Goal: Task Accomplishment & Management: Manage account settings

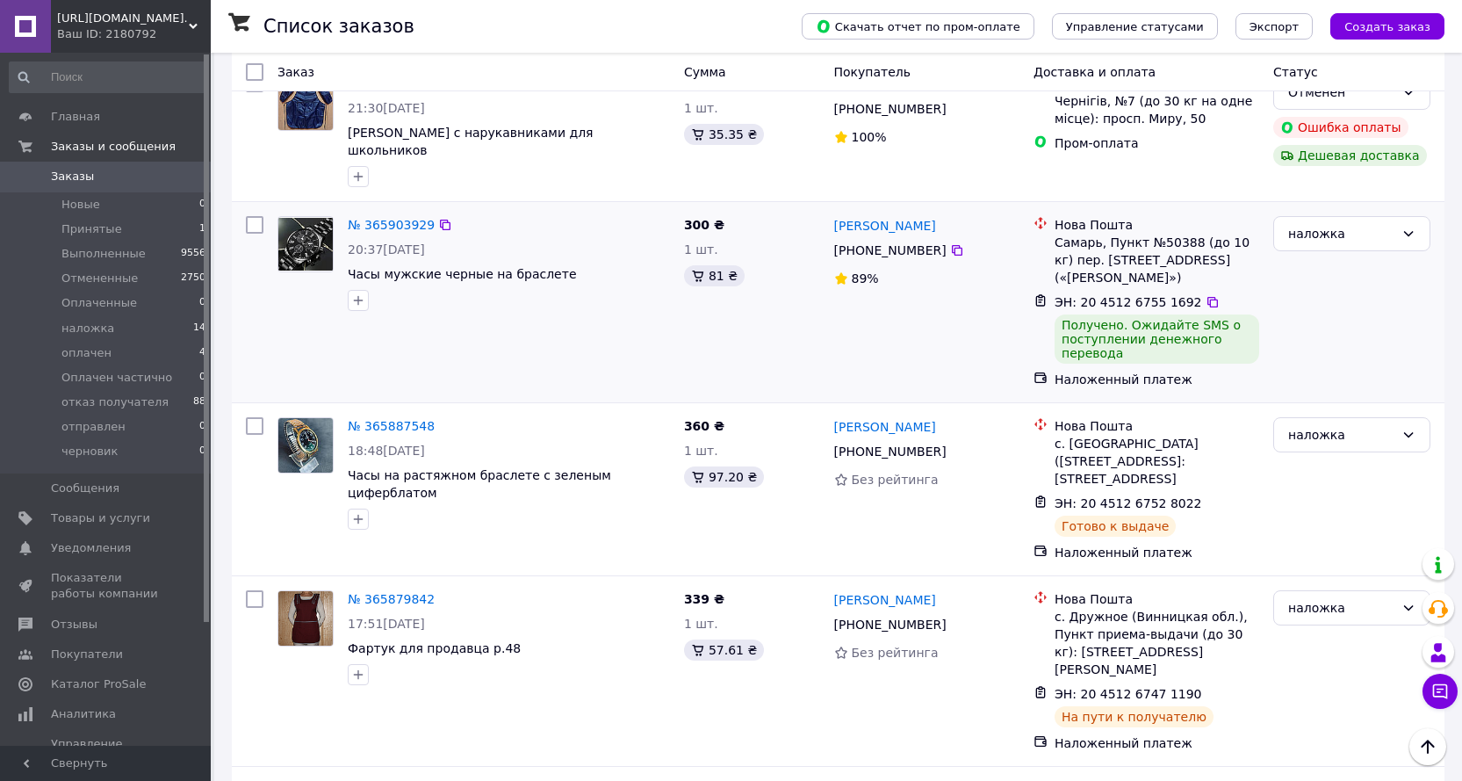
scroll to position [1405, 0]
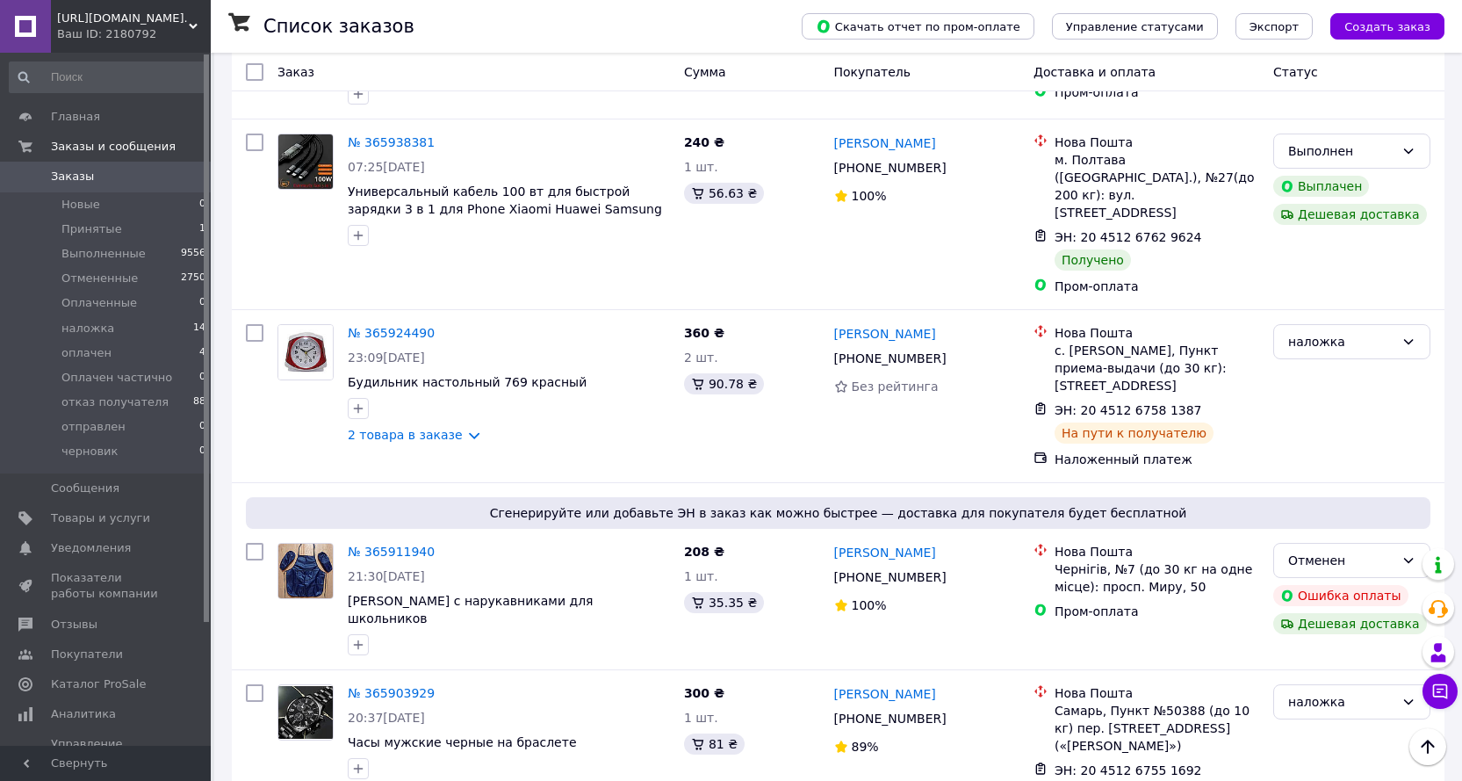
click at [119, 175] on span "Заказы" at bounding box center [107, 177] width 112 height 16
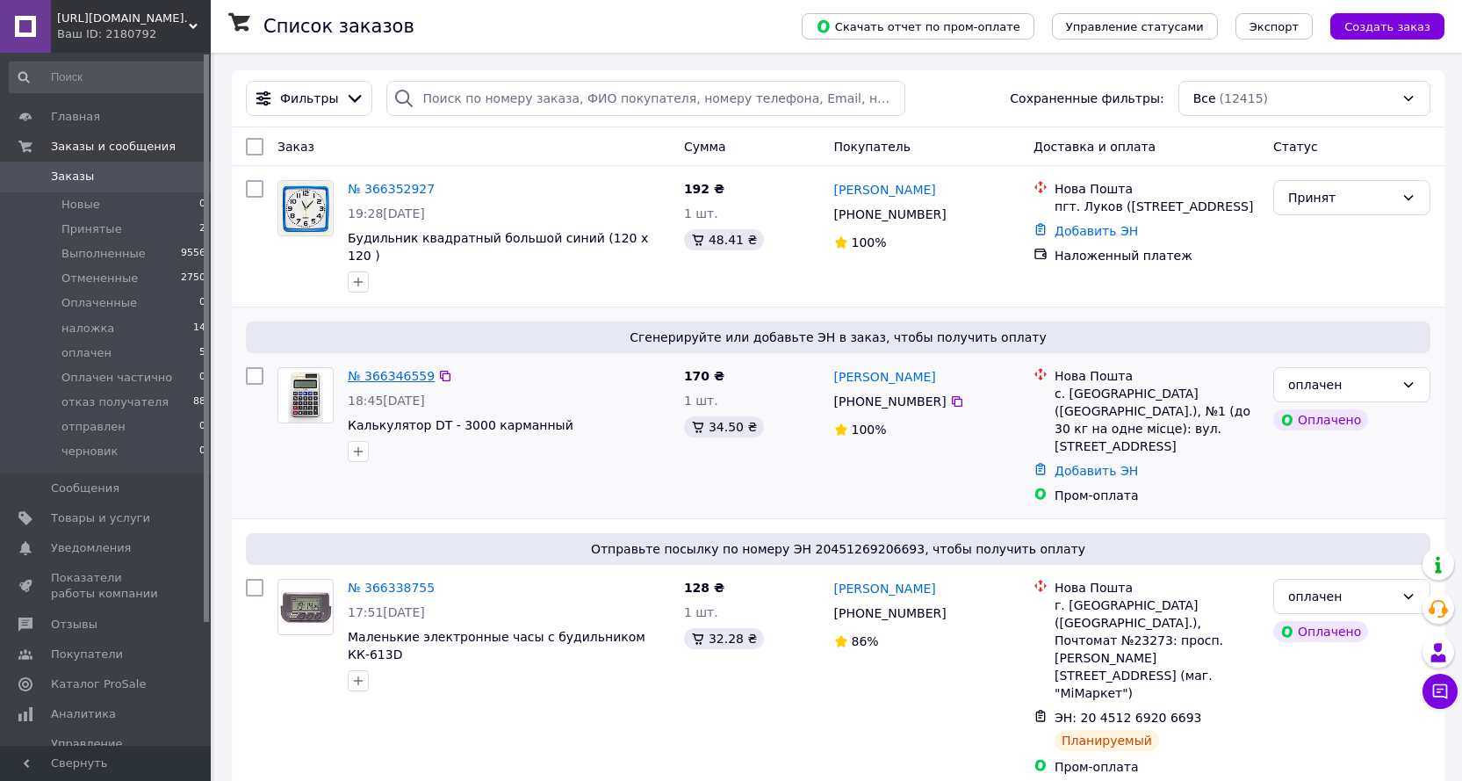
click at [398, 383] on link "№ 366346559" at bounding box center [391, 376] width 87 height 14
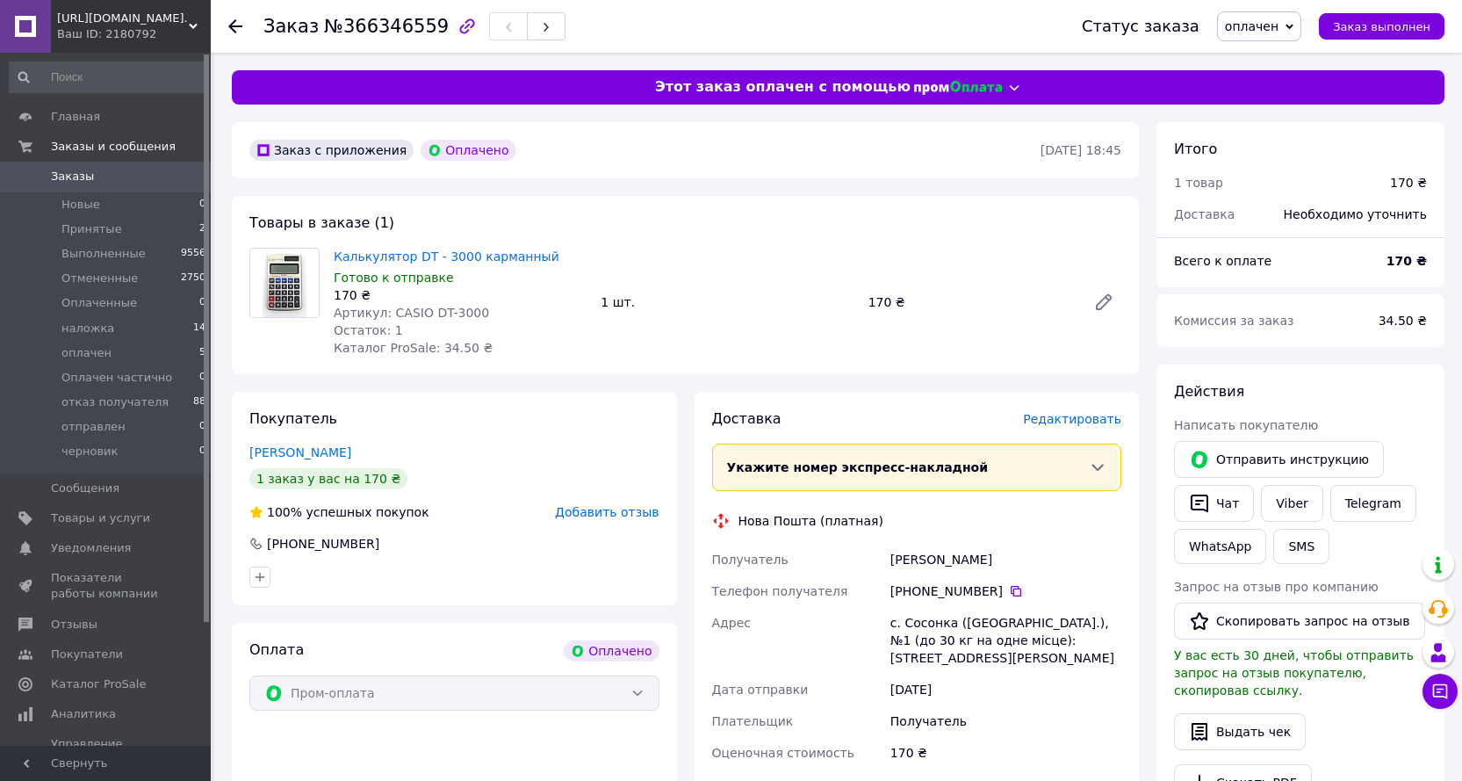
click at [1081, 416] on span "Редактировать" at bounding box center [1072, 419] width 98 height 14
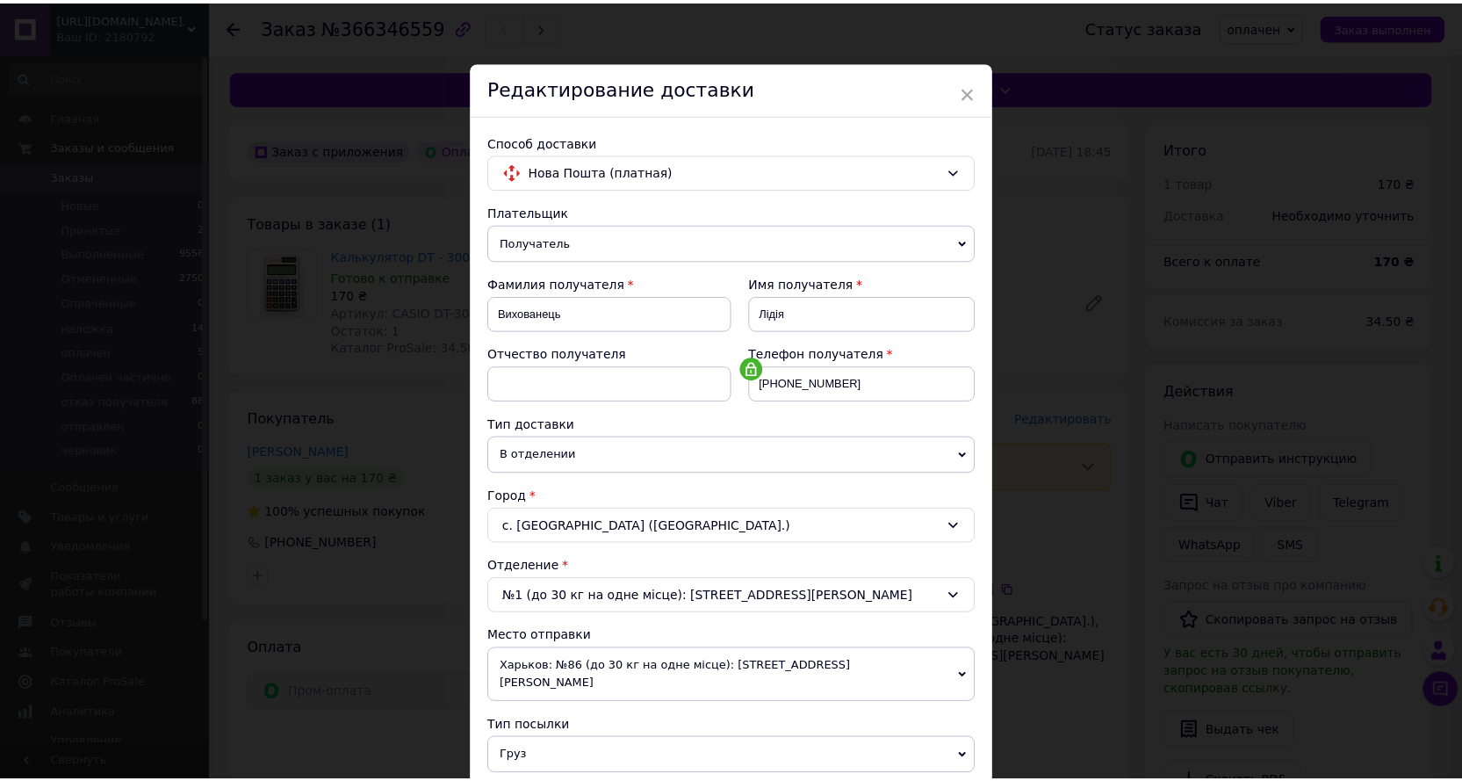
scroll to position [386, 0]
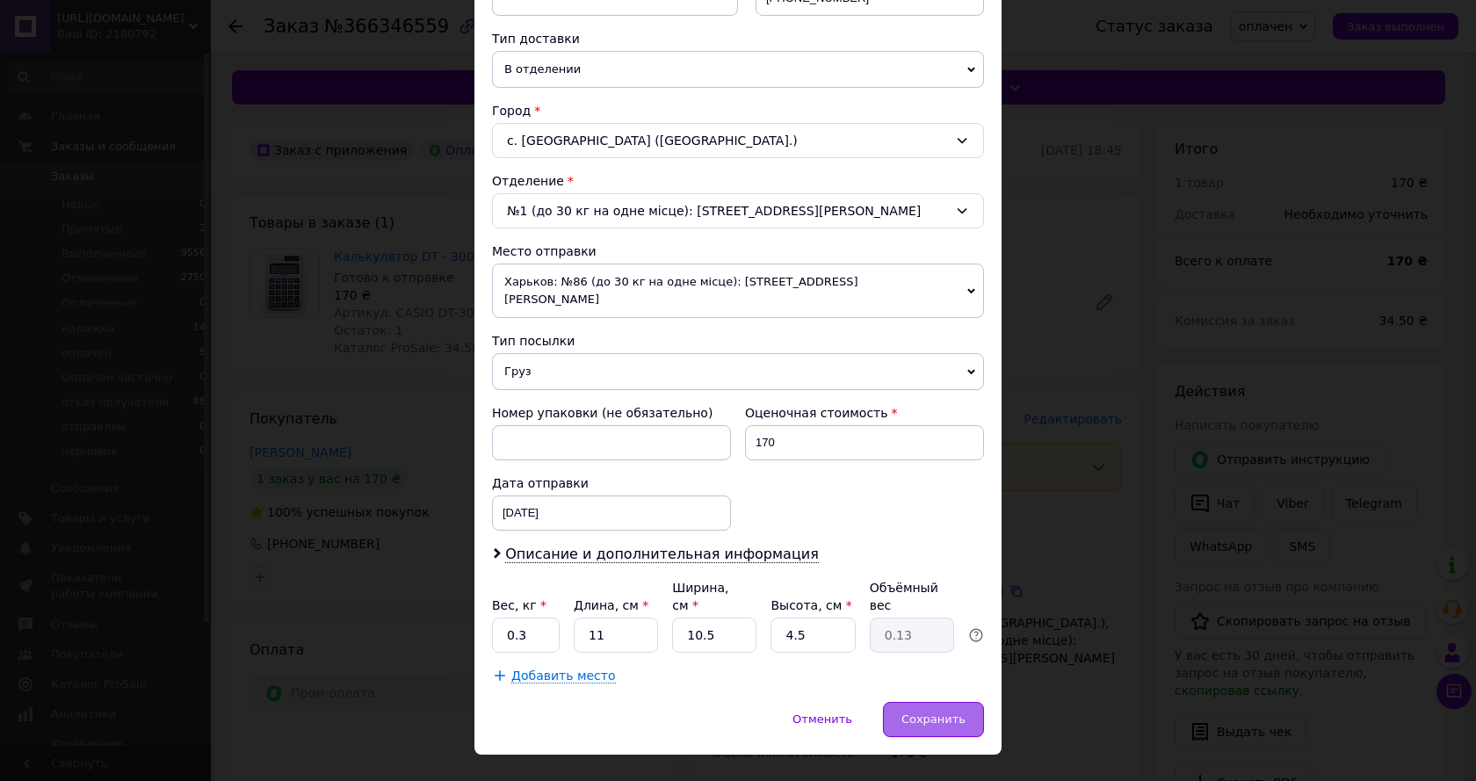
click at [950, 712] on span "Сохранить" at bounding box center [933, 718] width 64 height 13
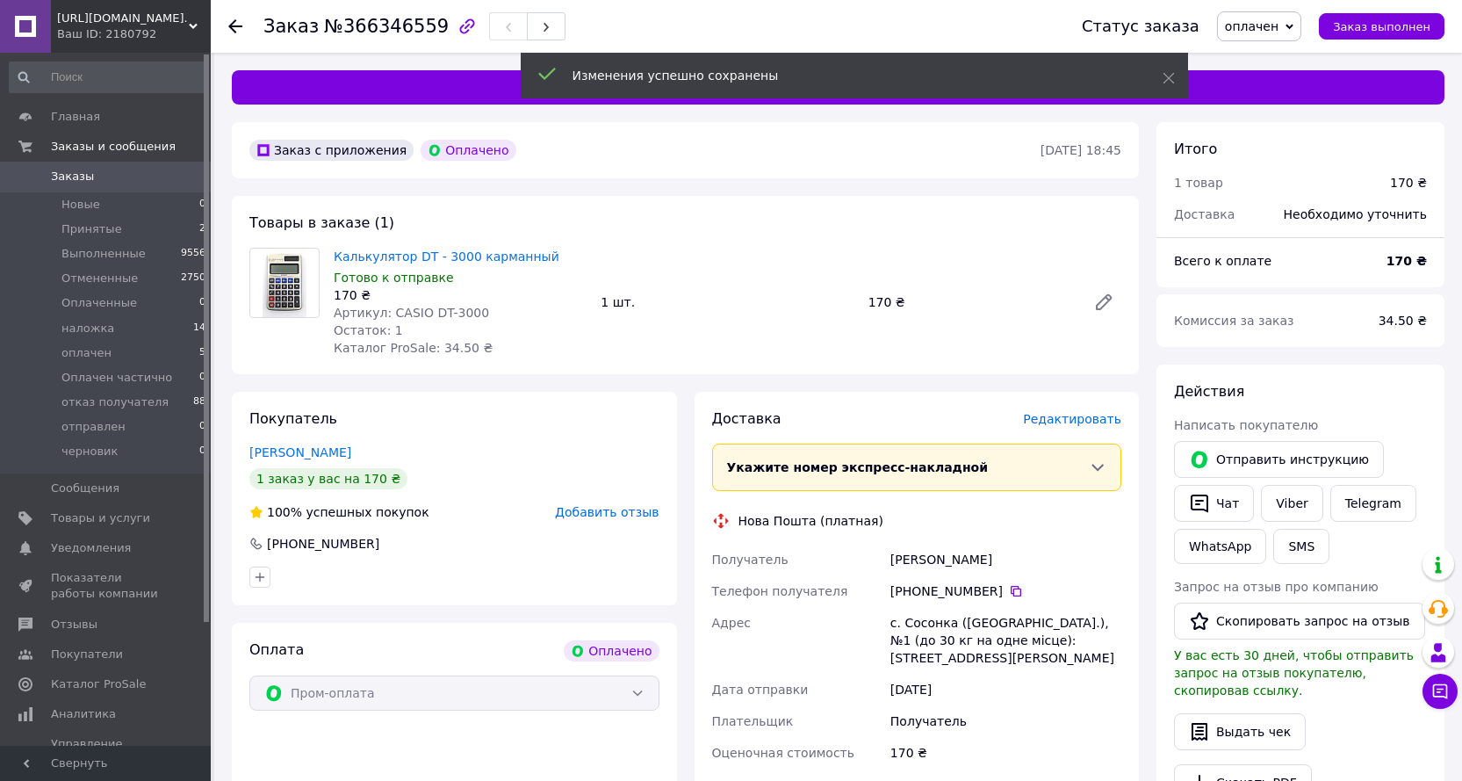
scroll to position [468, 0]
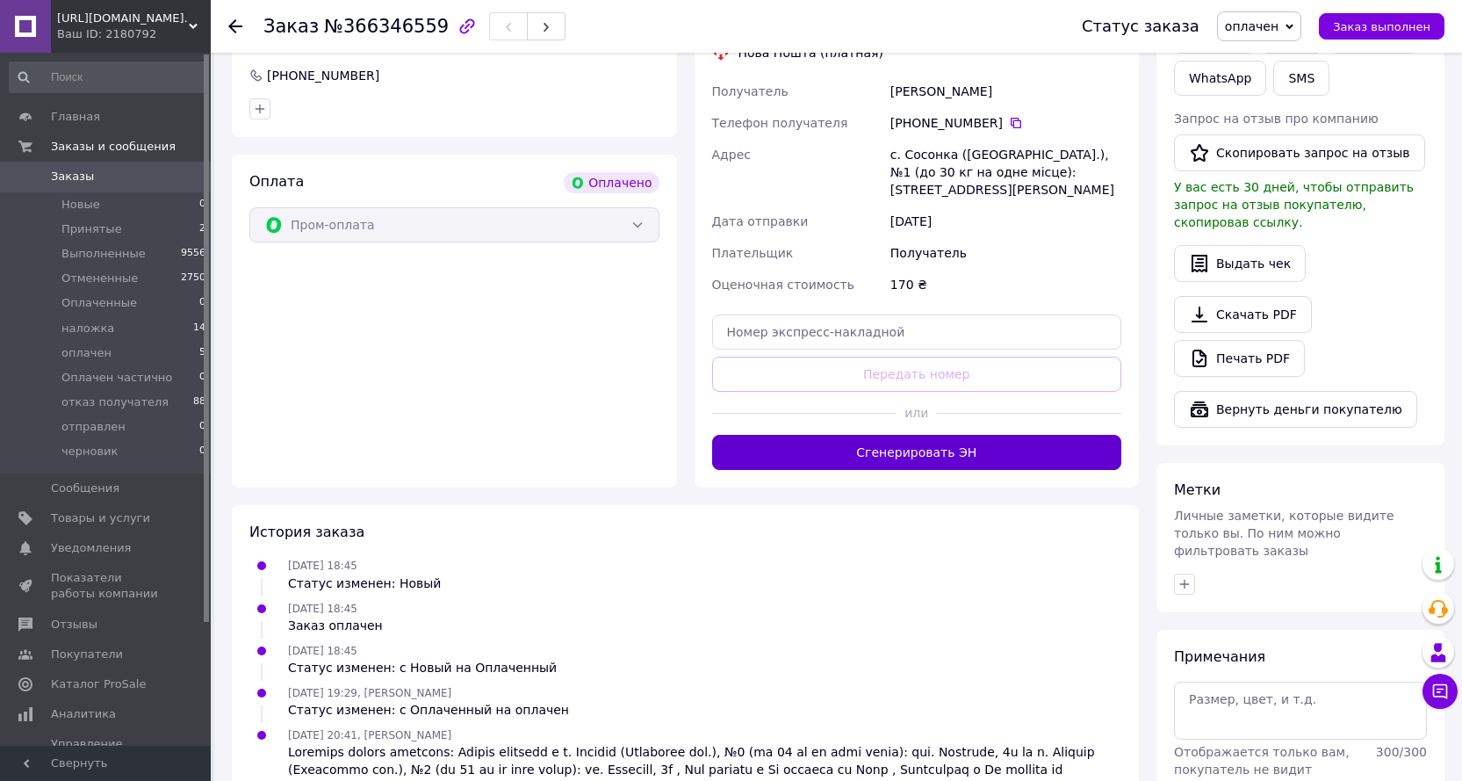
click at [897, 439] on button "Сгенерировать ЭН" at bounding box center [917, 452] width 410 height 35
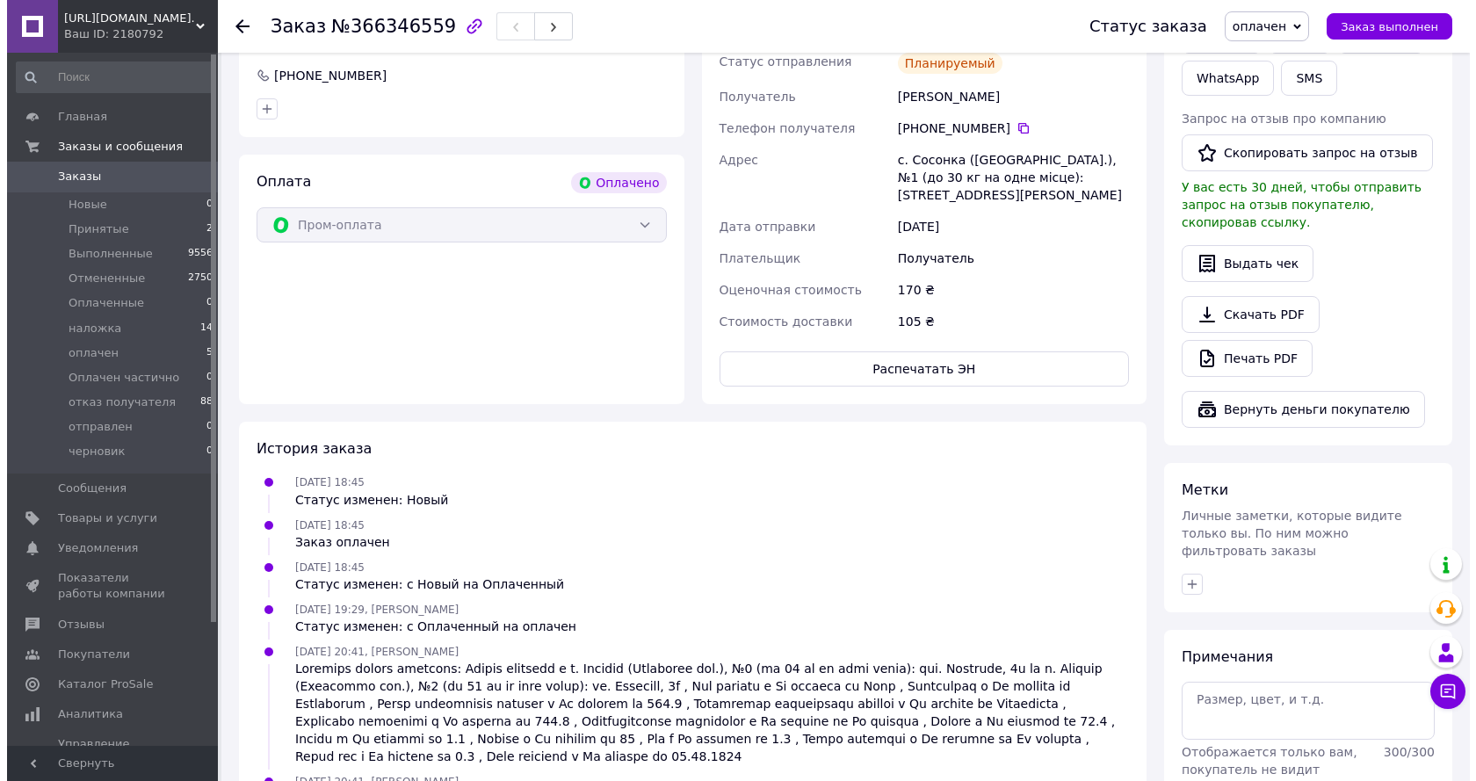
scroll to position [0, 0]
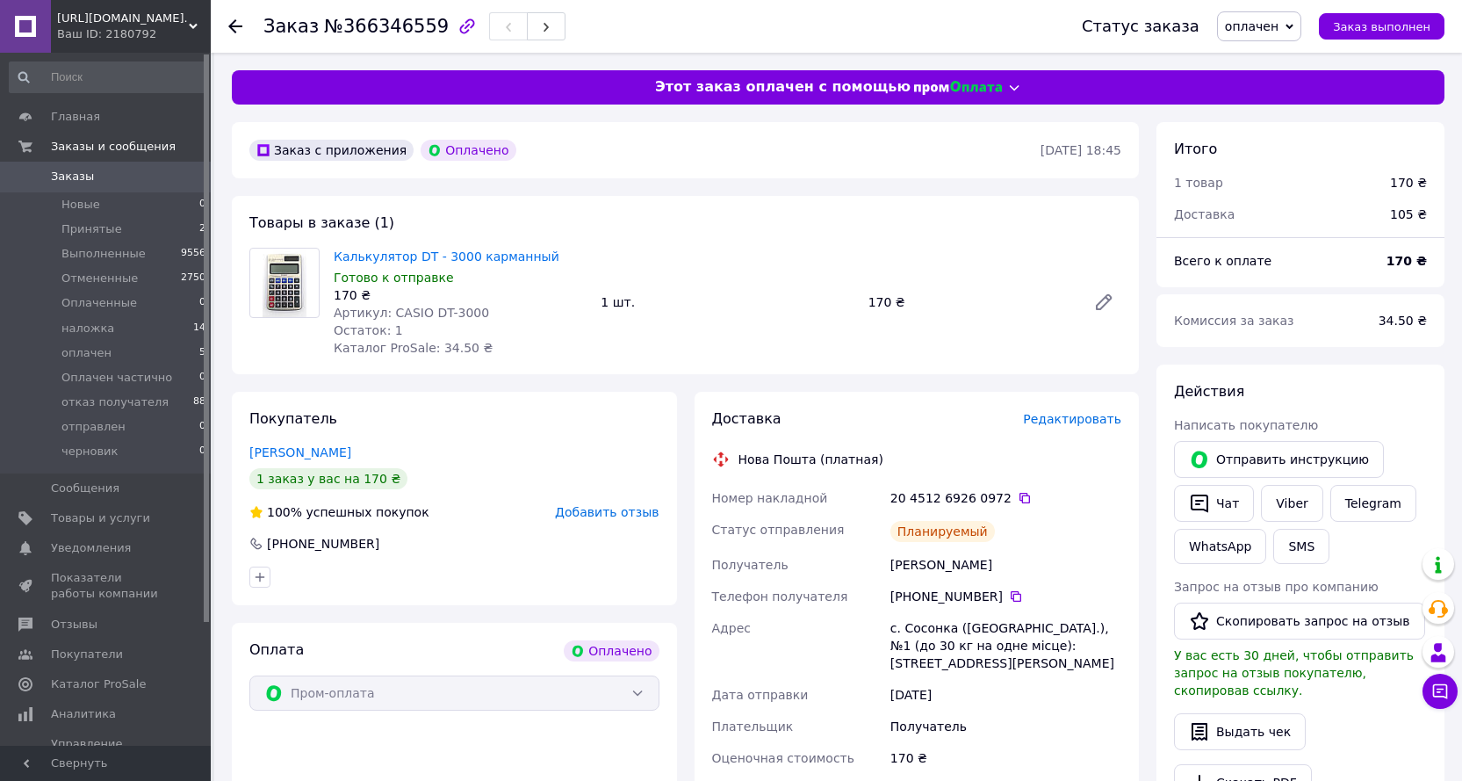
click at [146, 180] on span "Заказы" at bounding box center [107, 177] width 112 height 16
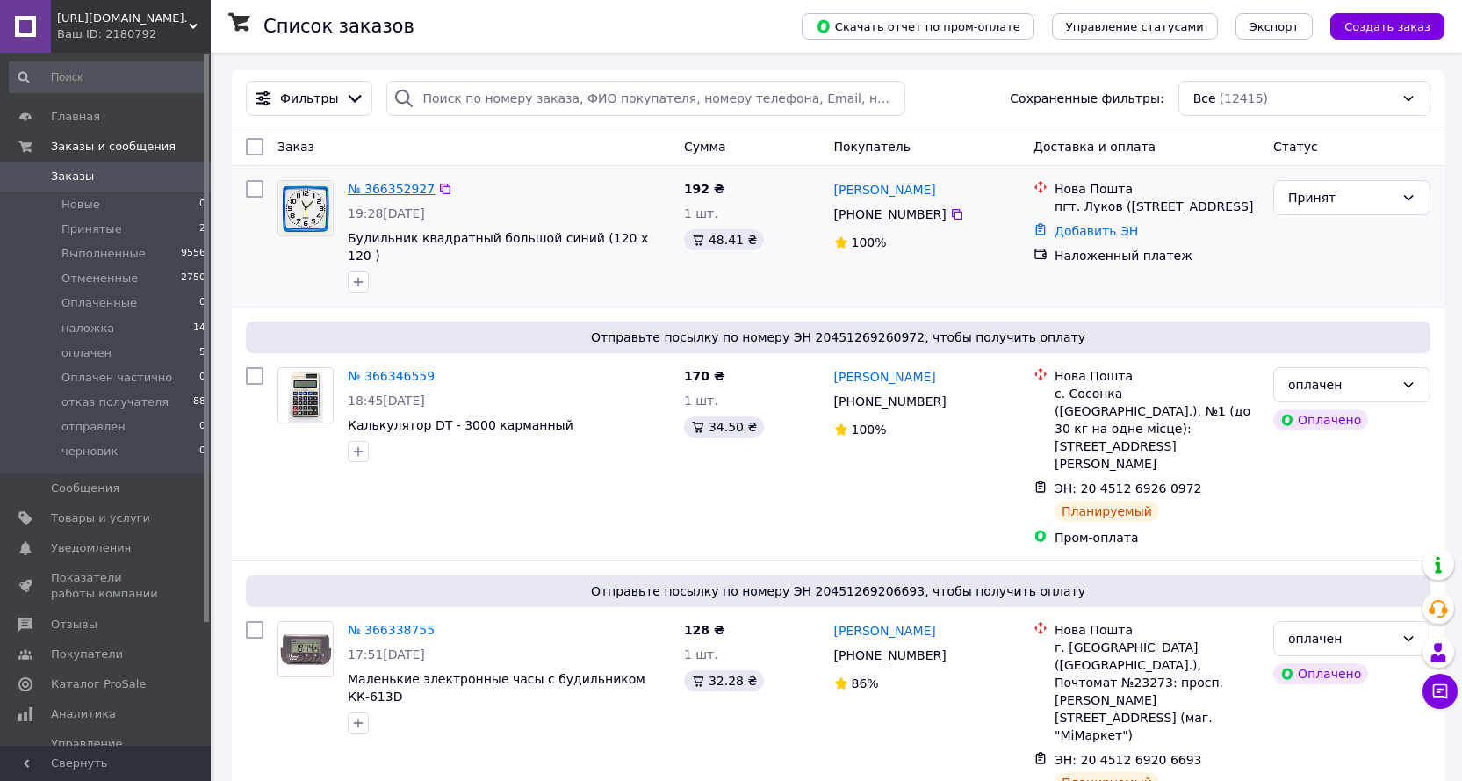
click at [399, 184] on link "№ 366352927" at bounding box center [391, 189] width 87 height 14
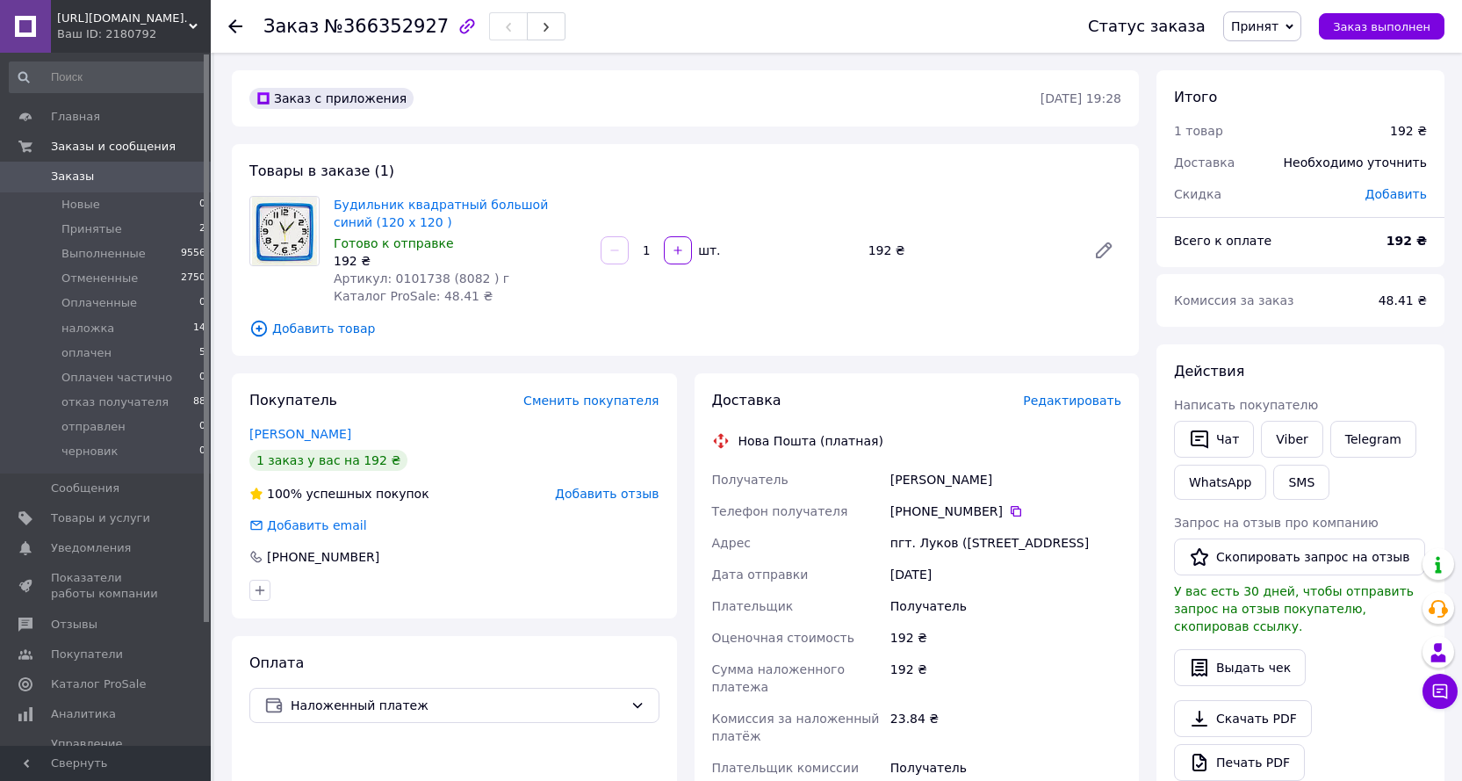
click at [1065, 396] on span "Редактировать" at bounding box center [1072, 400] width 98 height 14
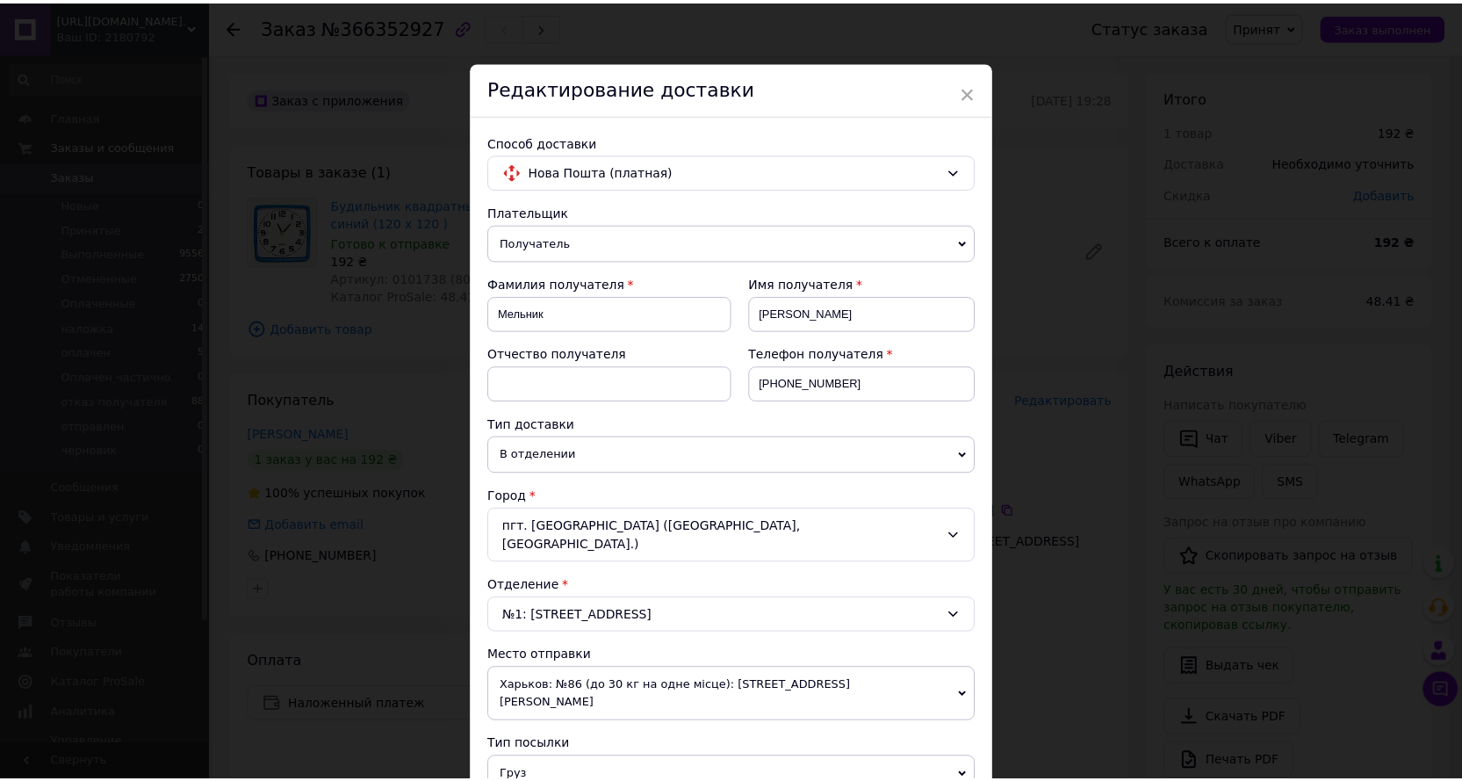
scroll to position [468, 0]
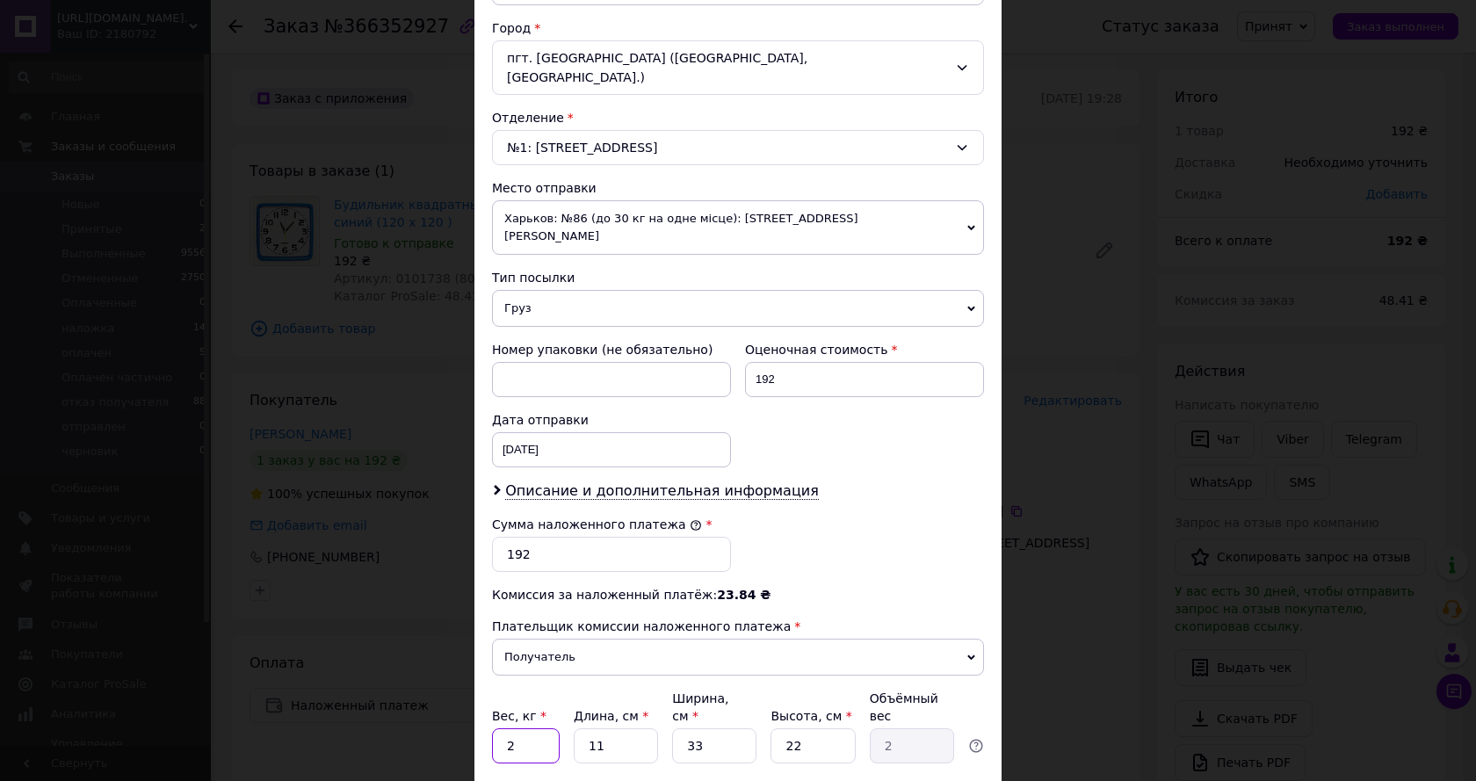
click at [530, 728] on input "2" at bounding box center [526, 745] width 68 height 35
type input "0.4"
click at [604, 728] on input "11" at bounding box center [616, 745] width 84 height 35
type input "1"
type input "0.18"
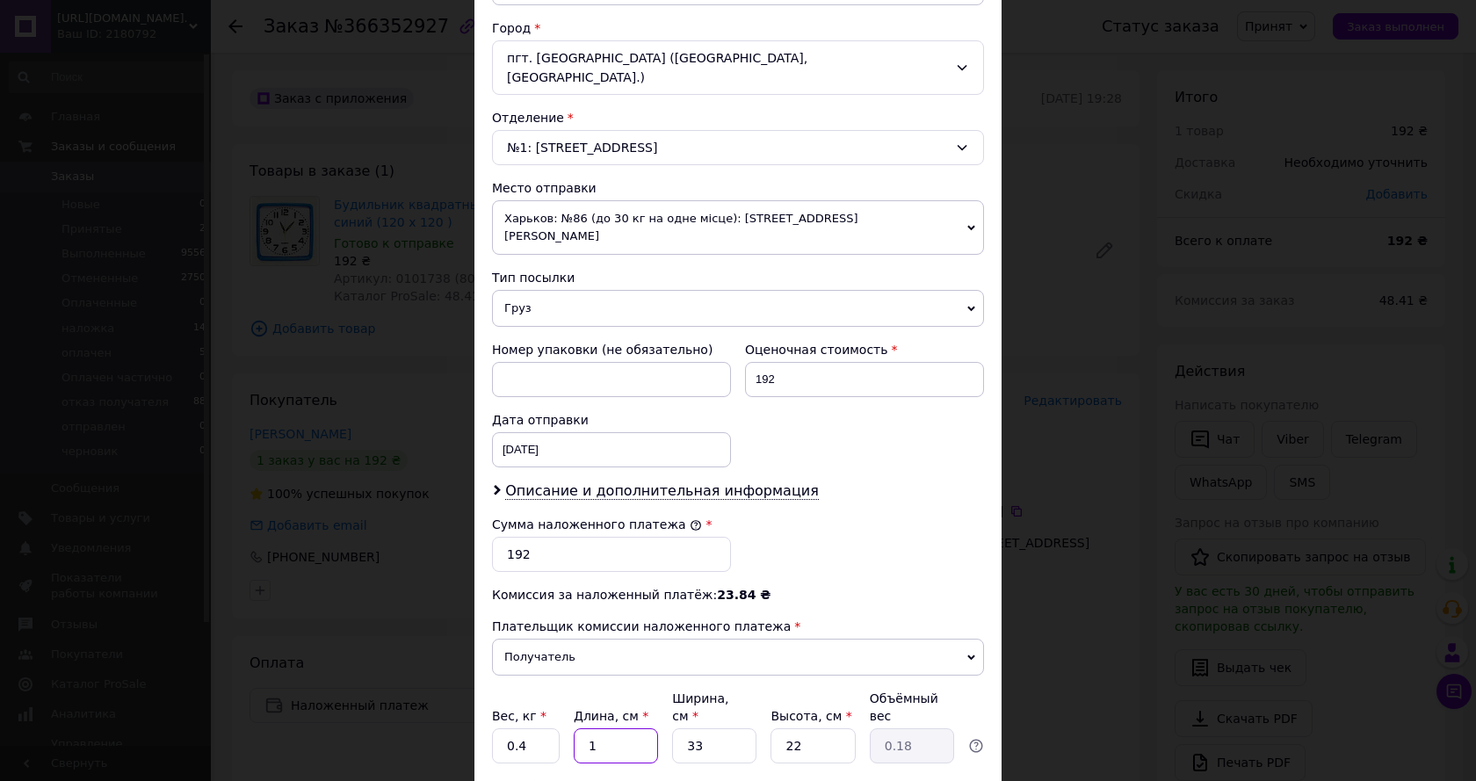
type input "12"
type input "2.18"
type input "12"
click at [701, 728] on input "33" at bounding box center [714, 745] width 84 height 35
type input "3"
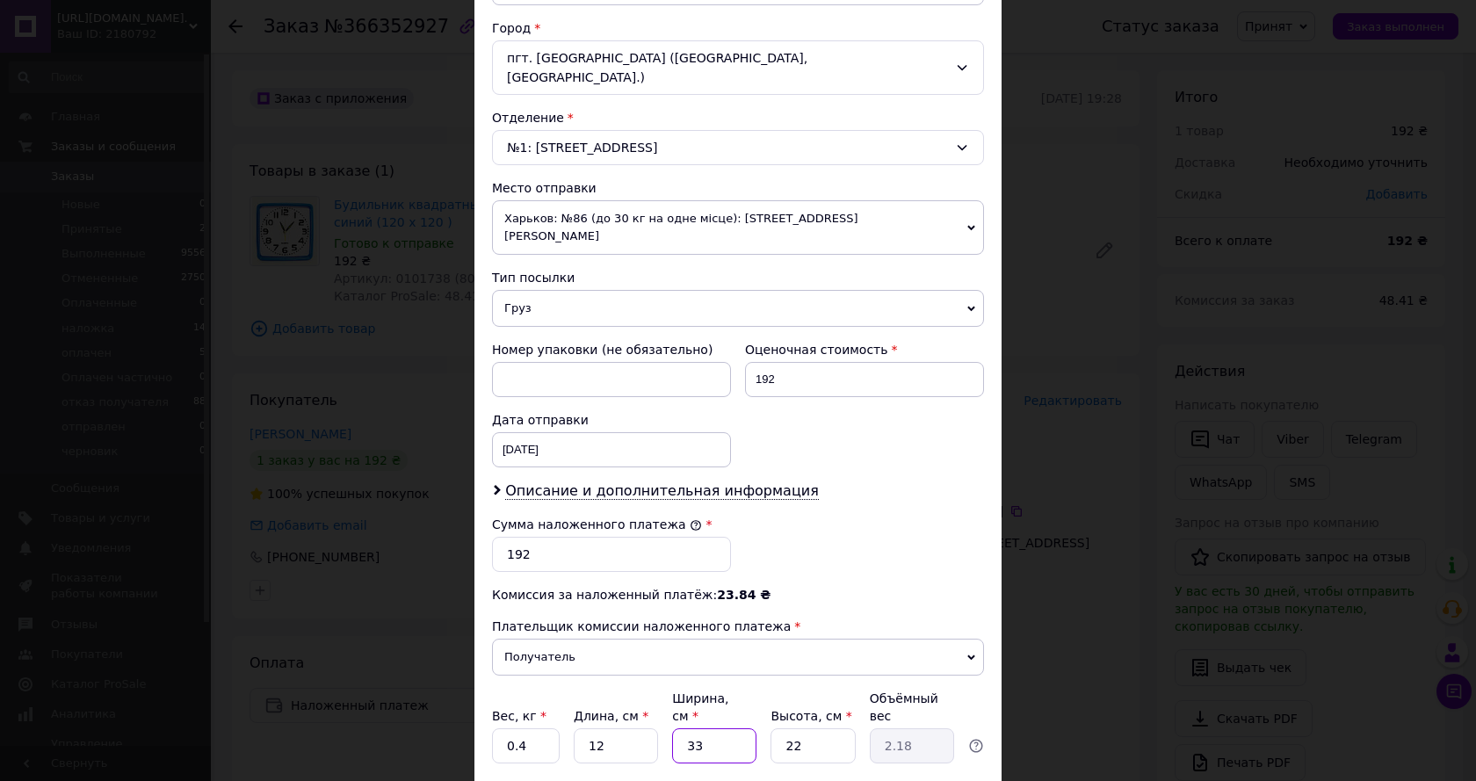
type input "0.2"
type input "1"
type input "0.1"
type input "12"
type input "0.79"
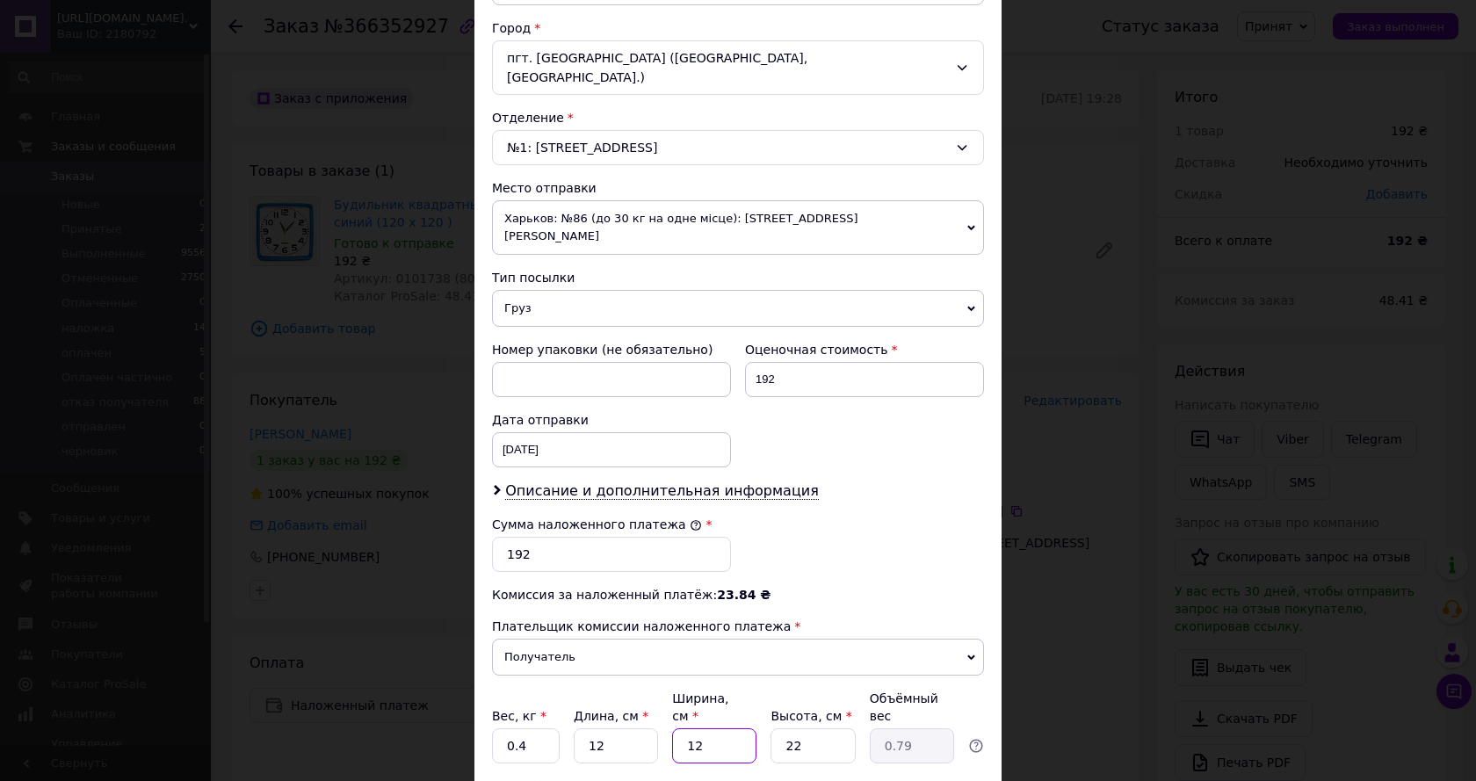
type input "12"
click at [801, 728] on input "22" at bounding box center [812, 745] width 84 height 35
type input "2"
type input "0.1"
type input "5"
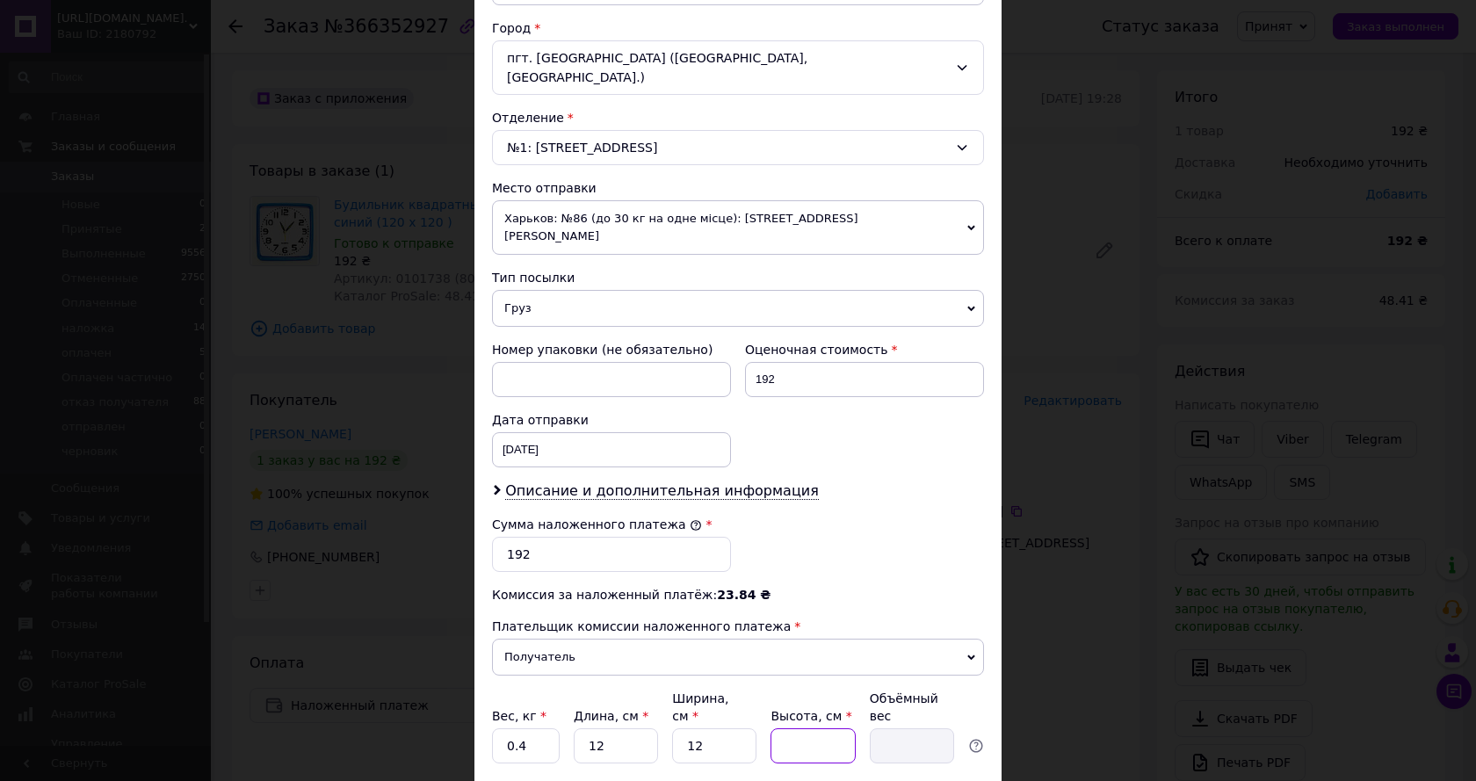
type input "0.18"
type input "5"
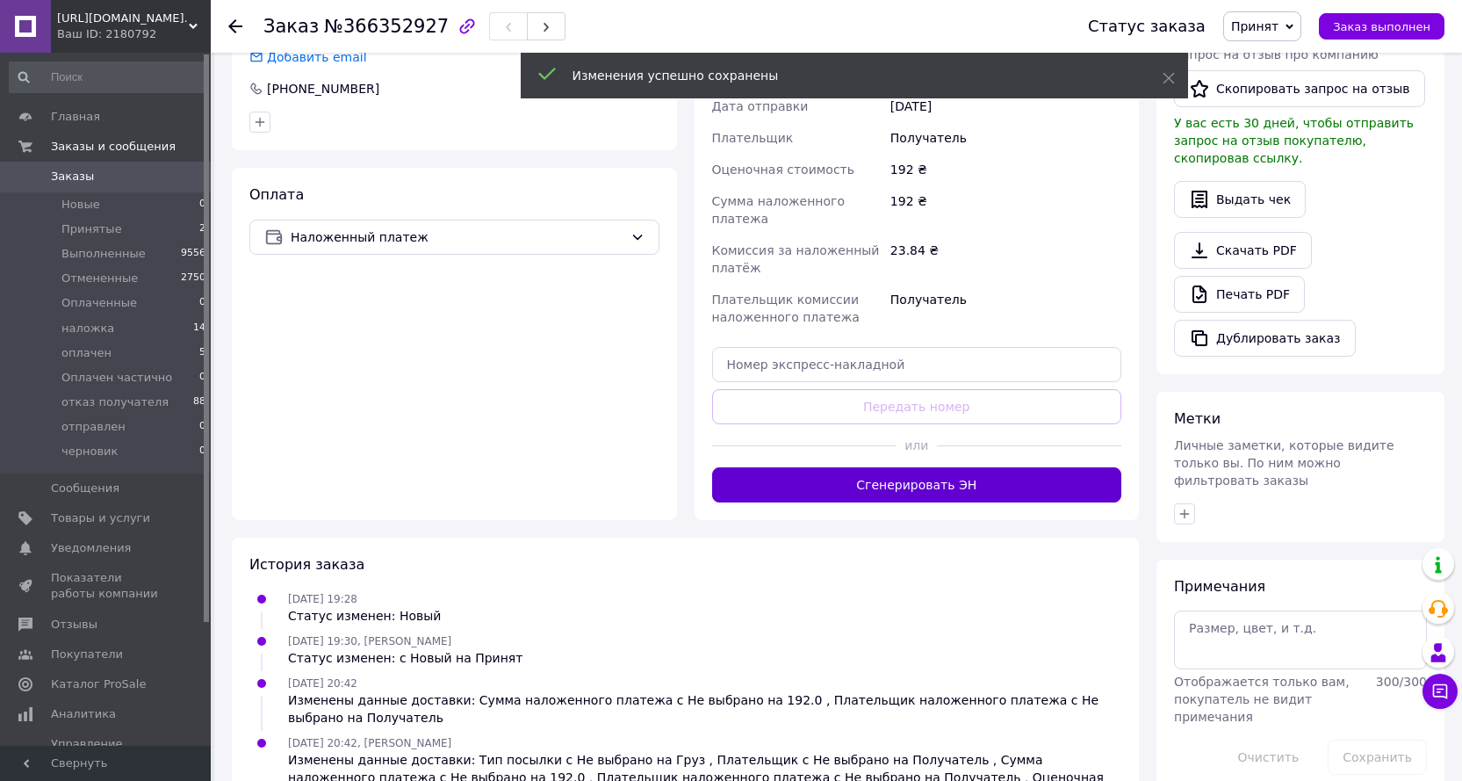
click at [916, 491] on button "Сгенерировать ЭН" at bounding box center [917, 484] width 410 height 35
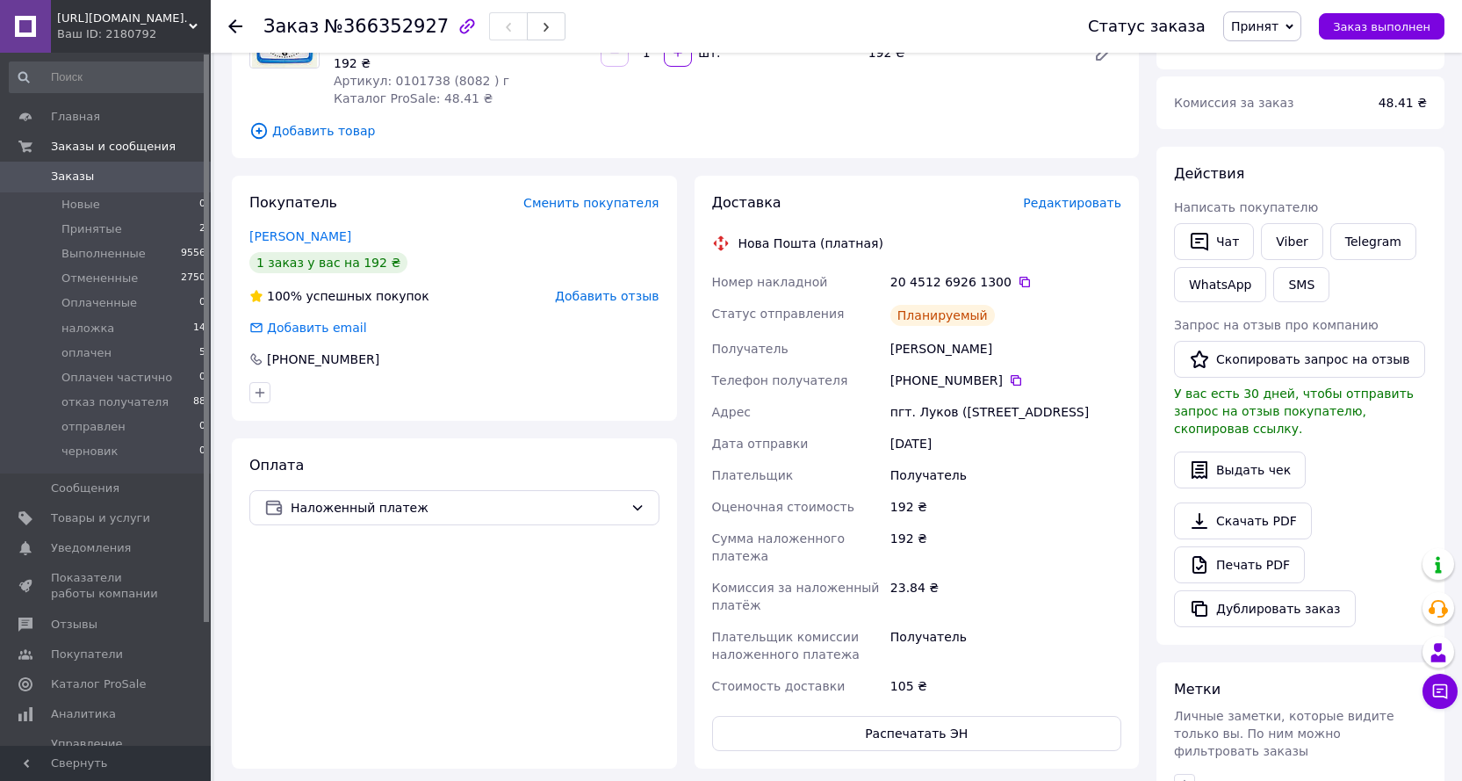
scroll to position [0, 0]
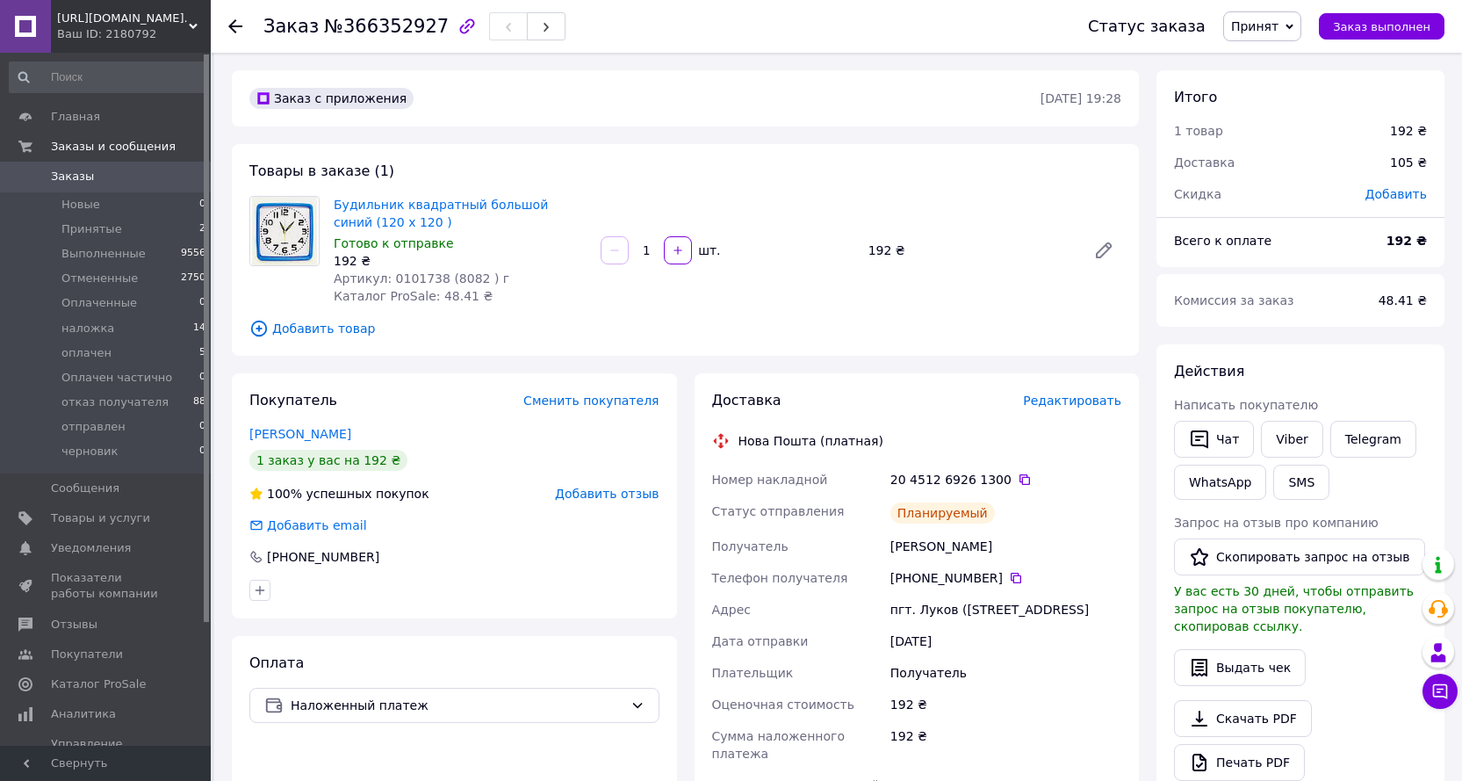
click at [238, 28] on icon at bounding box center [235, 26] width 14 height 14
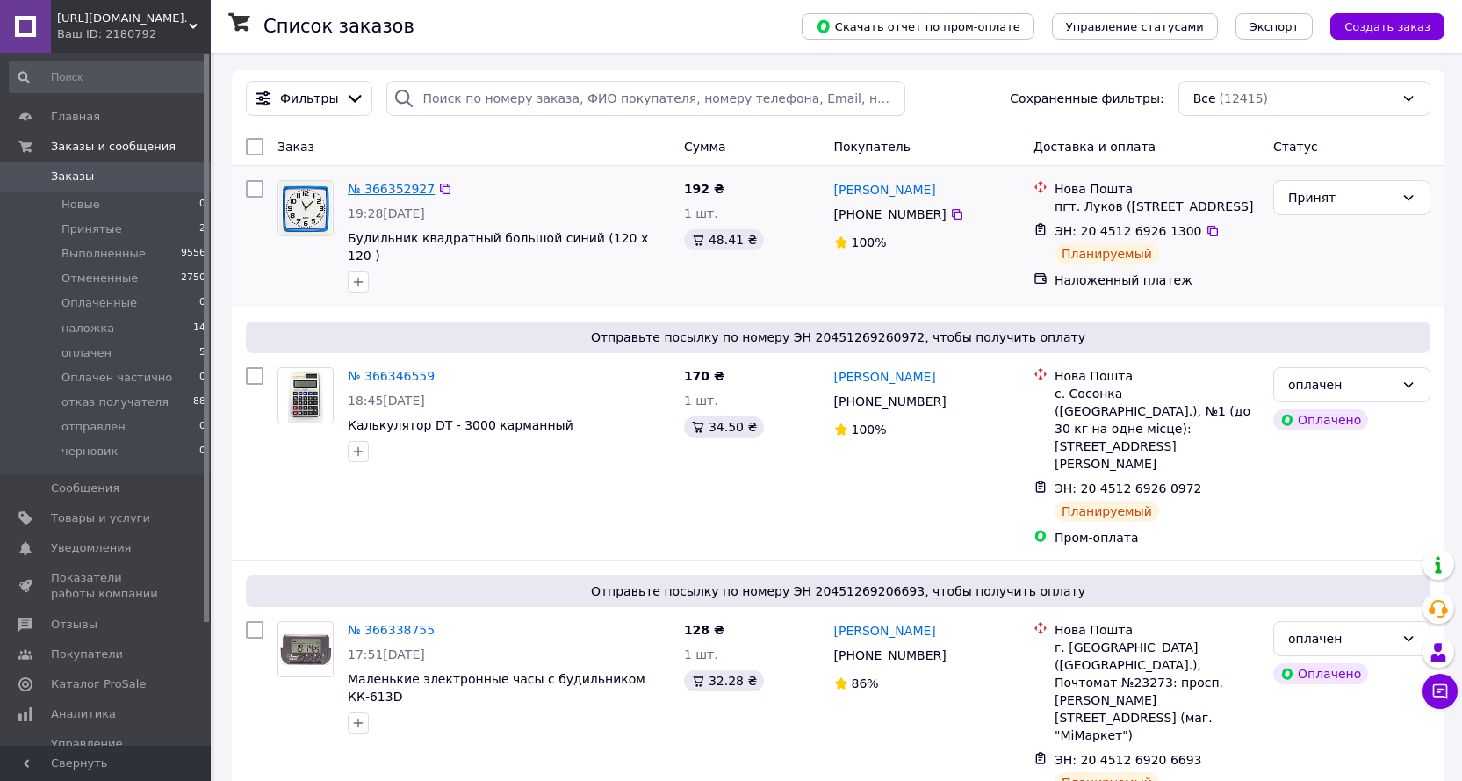
scroll to position [468, 0]
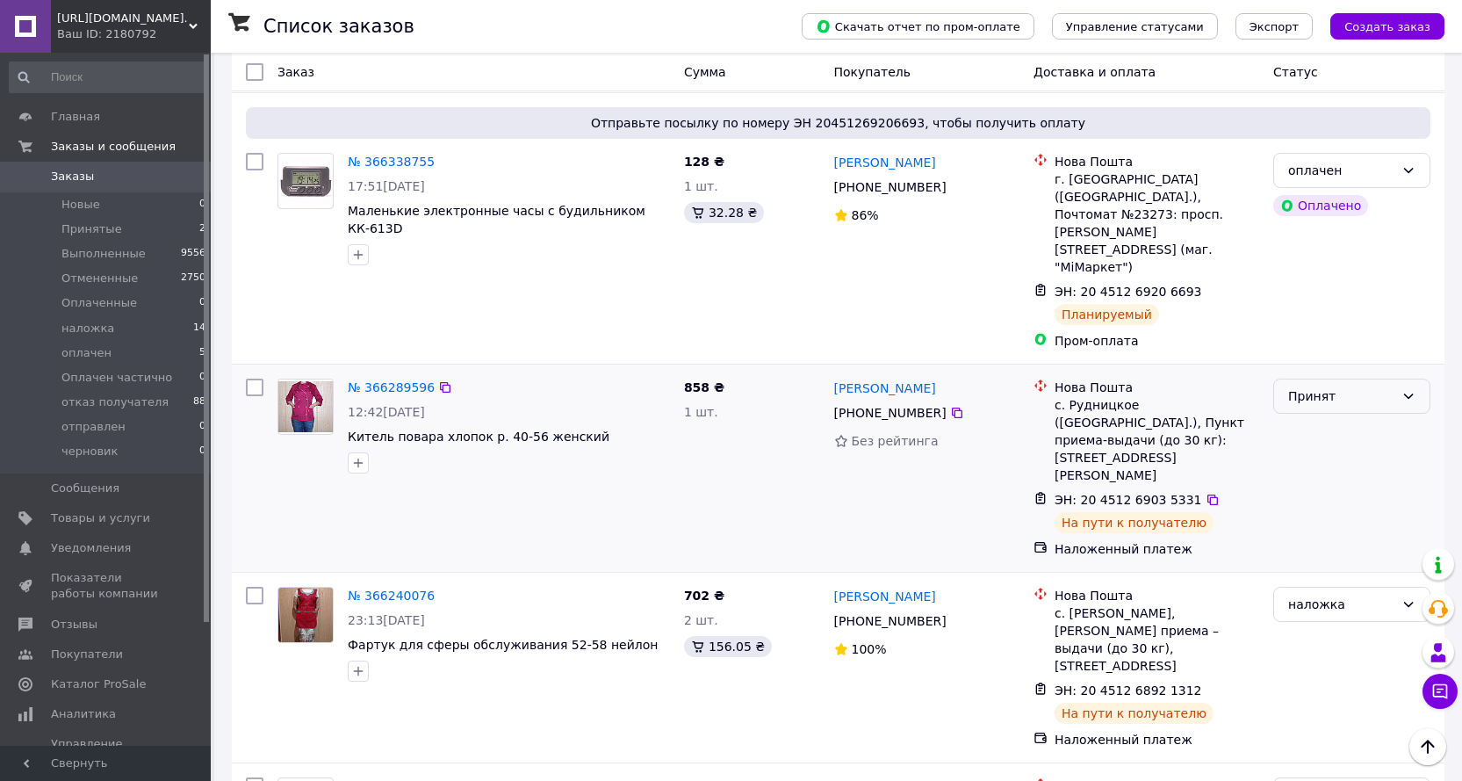
click at [1347, 386] on div "Принят" at bounding box center [1341, 395] width 106 height 19
click at [1314, 472] on li "наложка" at bounding box center [1351, 474] width 155 height 32
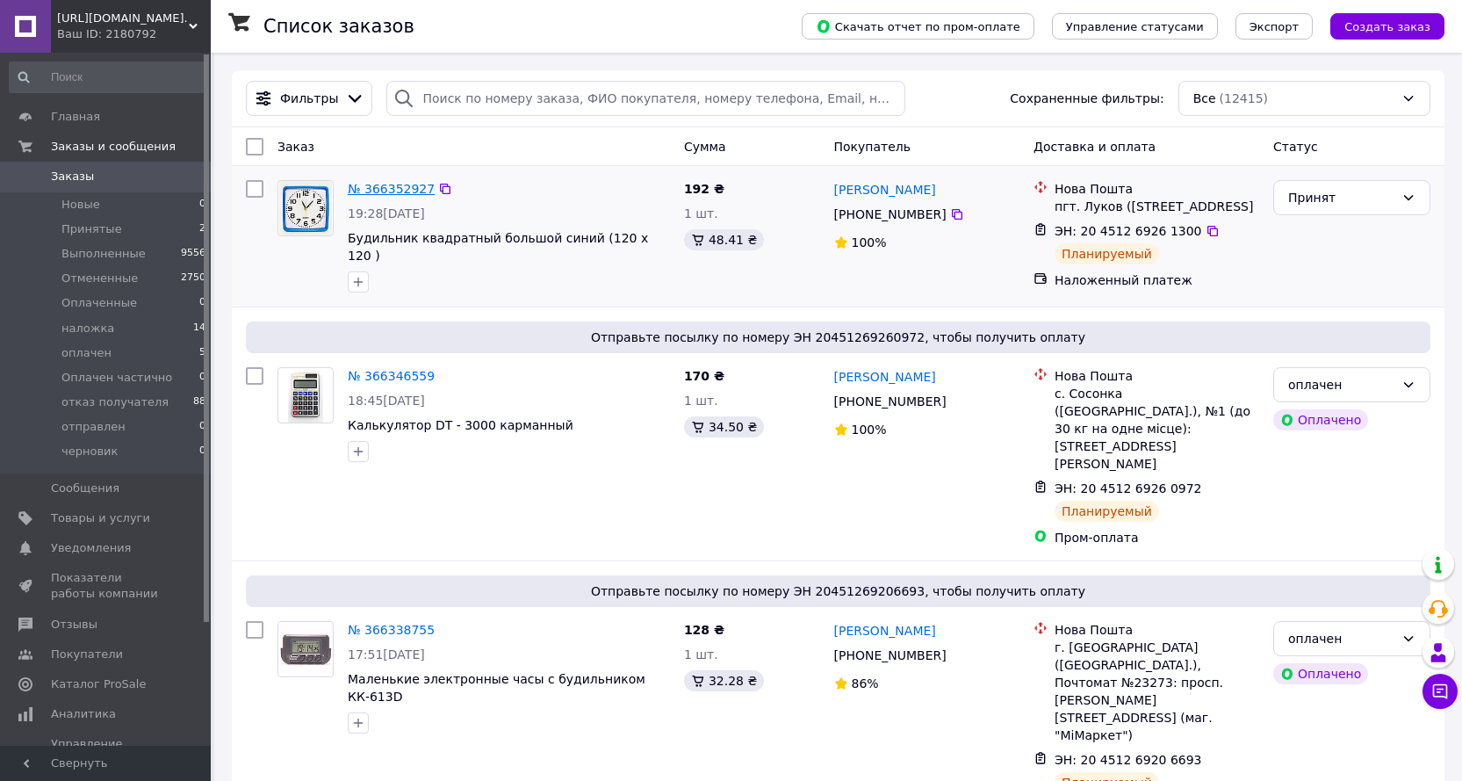
click at [408, 191] on link "№ 366352927" at bounding box center [391, 189] width 87 height 14
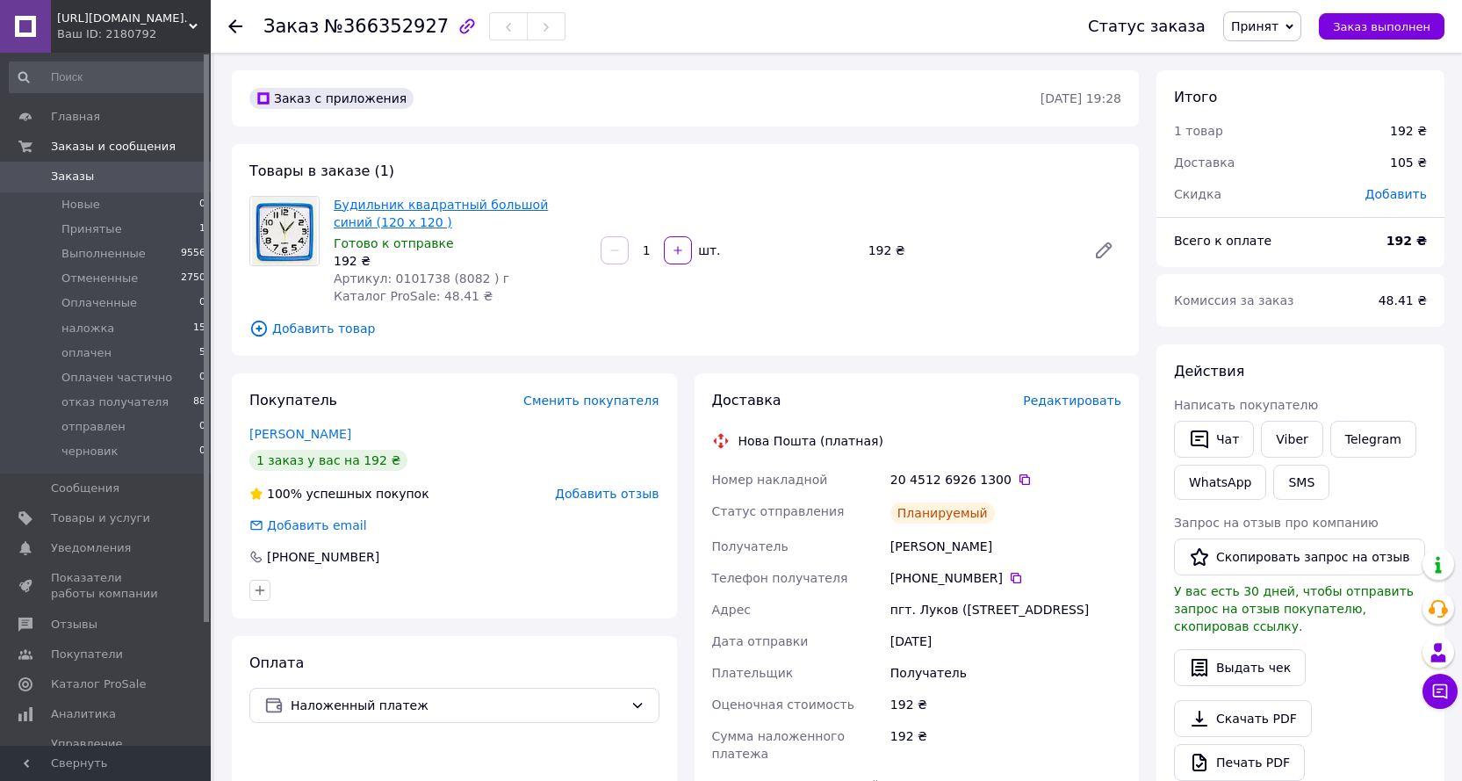
click at [414, 206] on link "Будильник квадратный большой синий (120 х 120 )" at bounding box center [441, 214] width 214 height 32
click at [152, 176] on span "Заказы" at bounding box center [107, 177] width 112 height 16
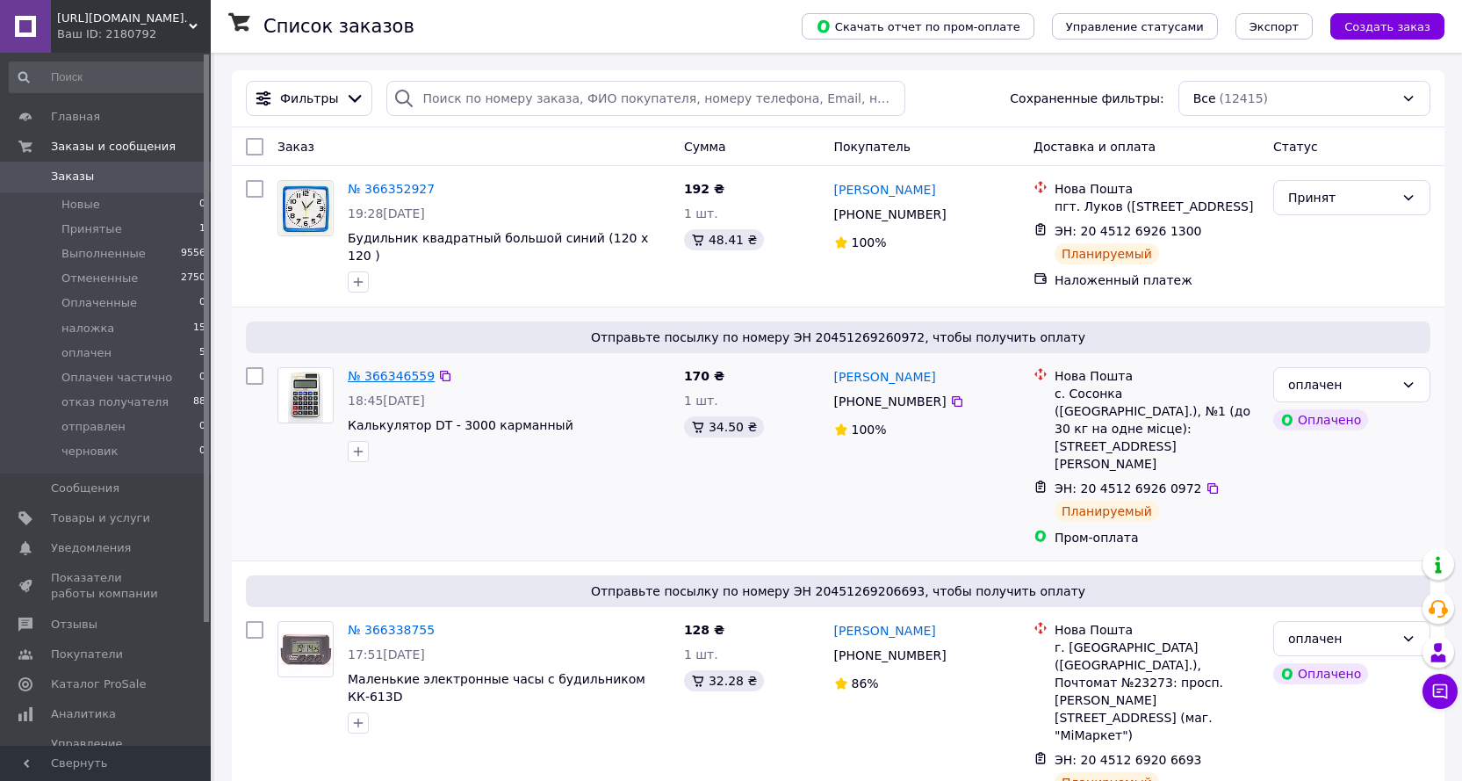
click at [392, 383] on link "№ 366346559" at bounding box center [391, 376] width 87 height 14
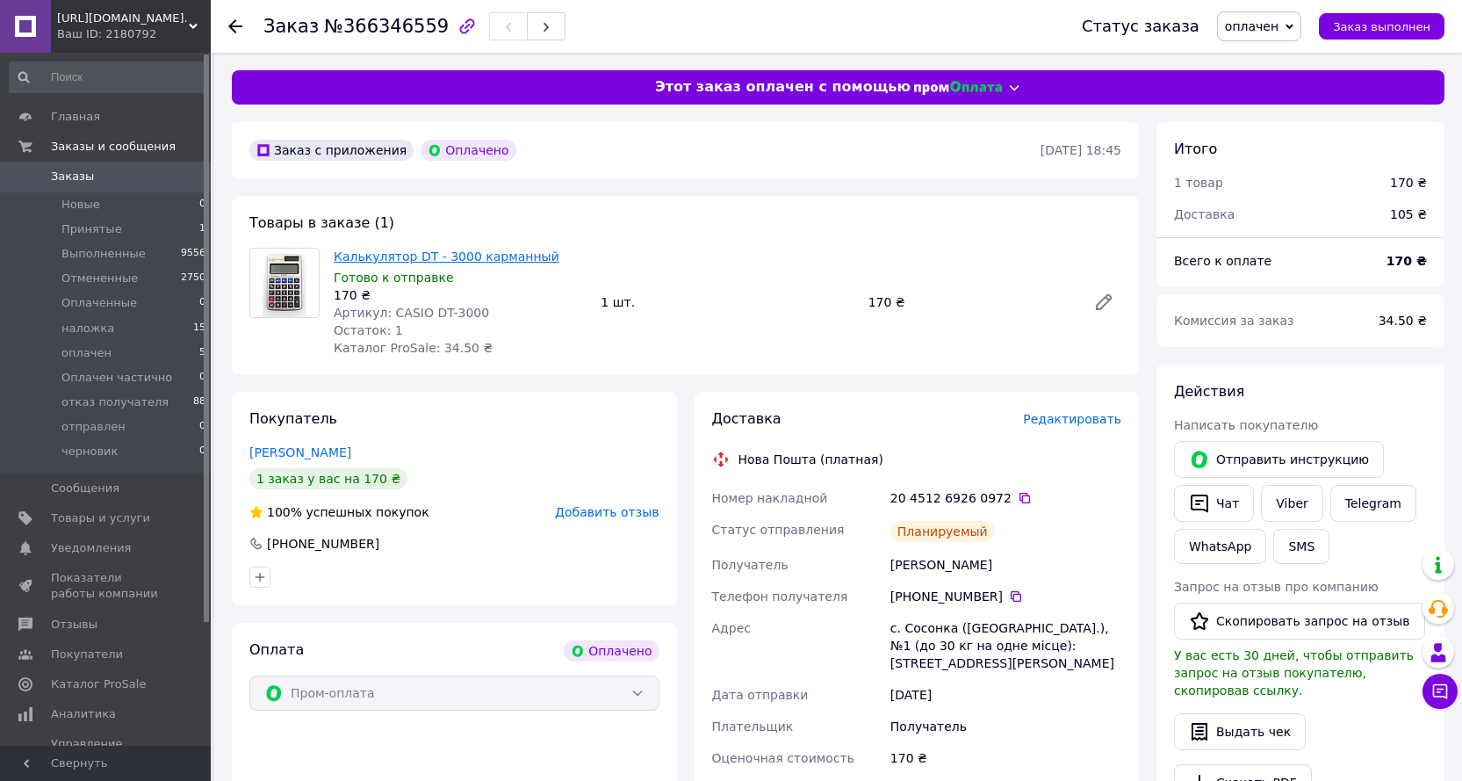
click at [467, 262] on link "Калькулятор DT - 3000 карманный" at bounding box center [447, 256] width 226 height 14
click at [107, 174] on span "Заказы" at bounding box center [107, 177] width 112 height 16
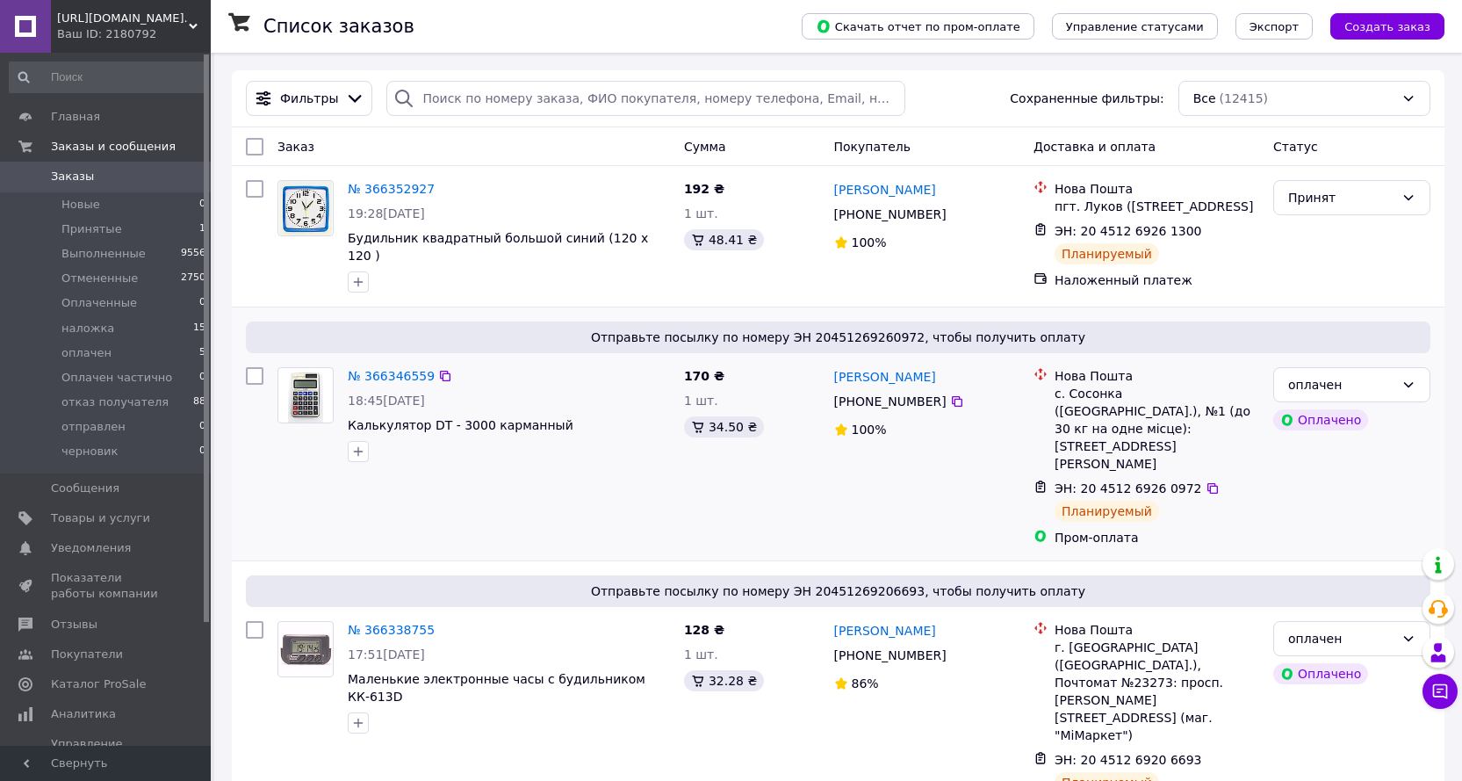
scroll to position [468, 0]
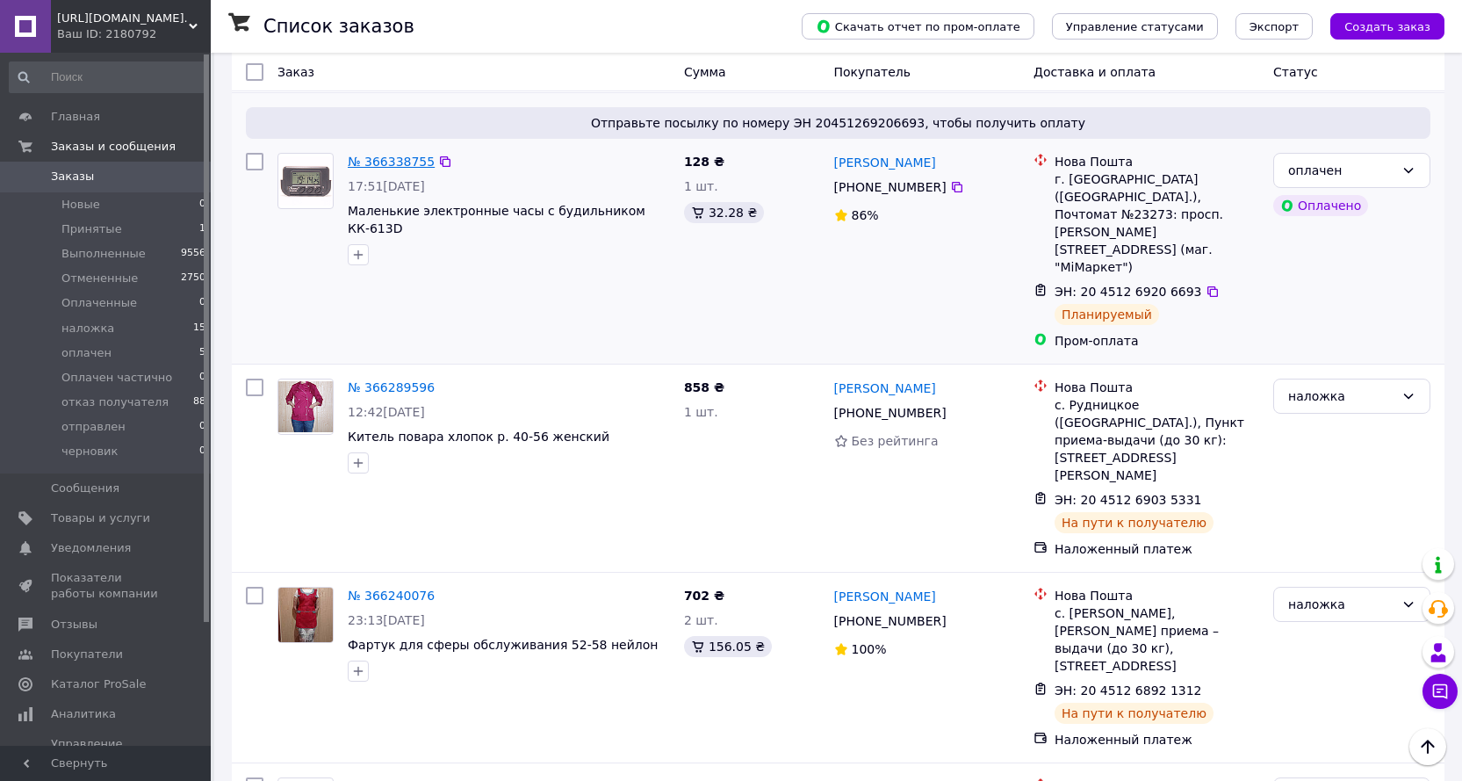
click at [408, 159] on link "№ 366338755" at bounding box center [391, 162] width 87 height 14
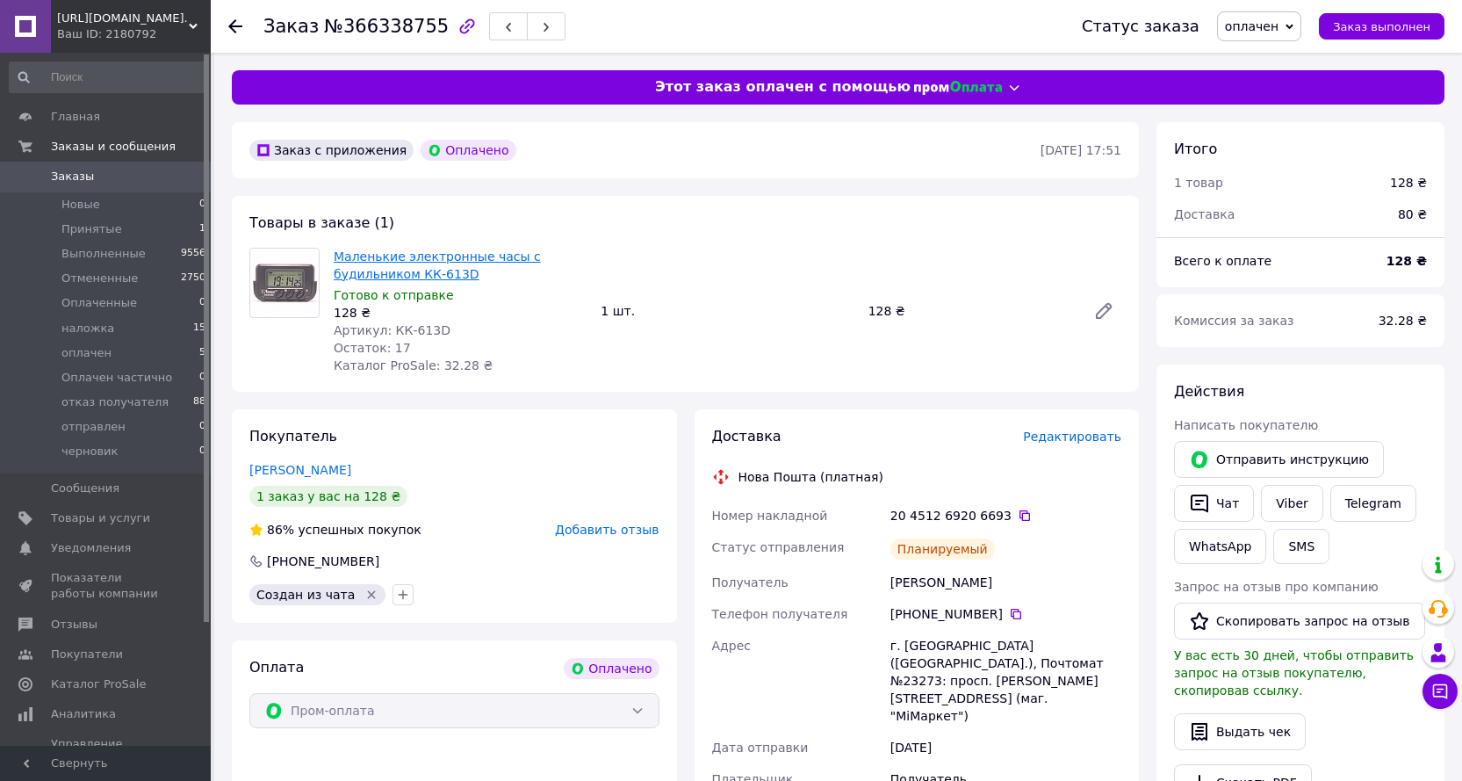
click at [434, 257] on link "Маленькие электронные часы с будильником КК-613D" at bounding box center [437, 265] width 207 height 32
click at [76, 172] on span "Заказы" at bounding box center [72, 177] width 43 height 16
